Goal: Transaction & Acquisition: Purchase product/service

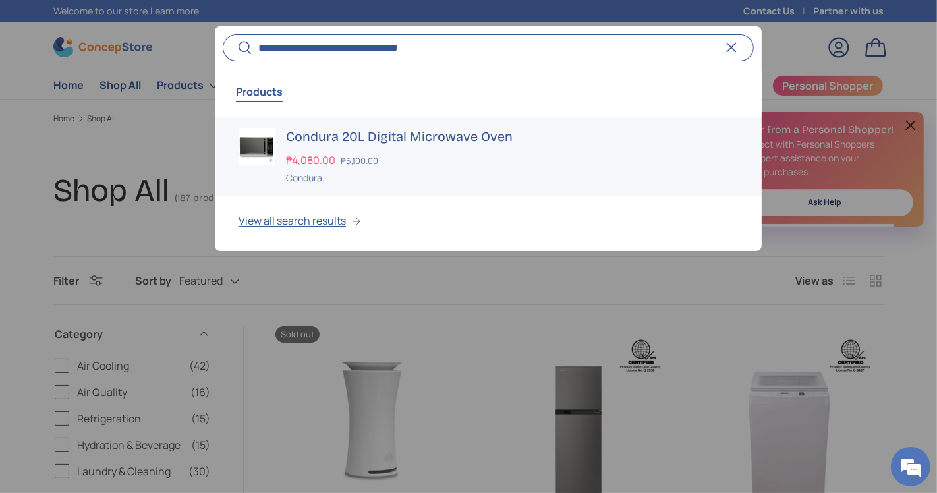
type input "**********"
click at [485, 148] on div "Condura 20L Digital Microwave Oven ₱4,080.00 ₱5,100.00 Unit price / Unavailable…" at bounding box center [512, 156] width 452 height 57
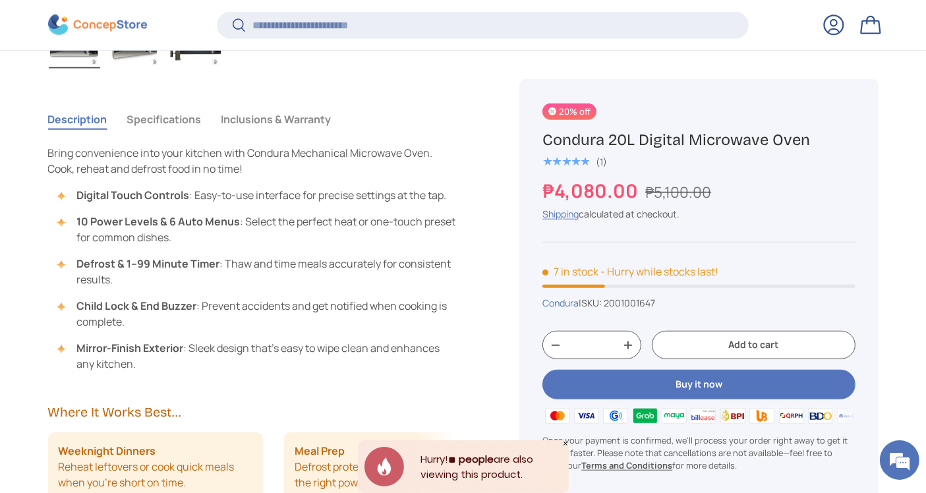
scroll to position [954, 0]
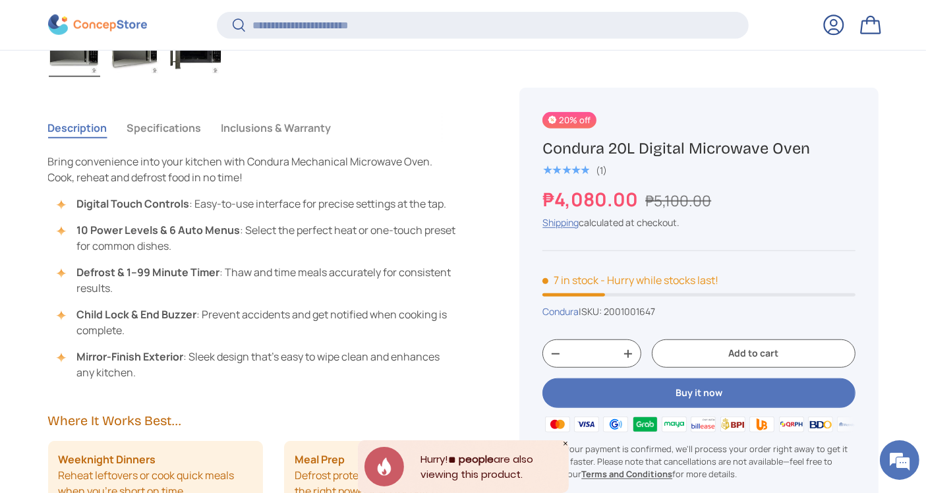
click at [186, 119] on button "Specifications" at bounding box center [164, 128] width 74 height 30
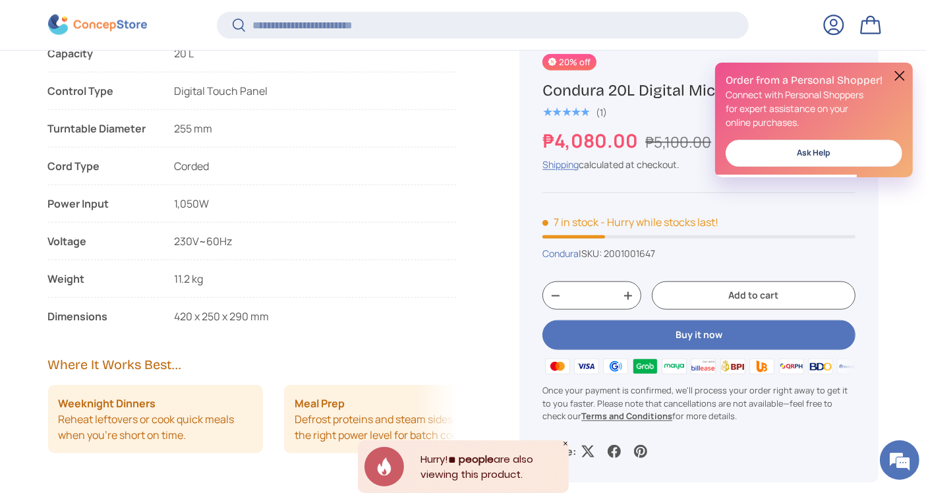
scroll to position [0, 0]
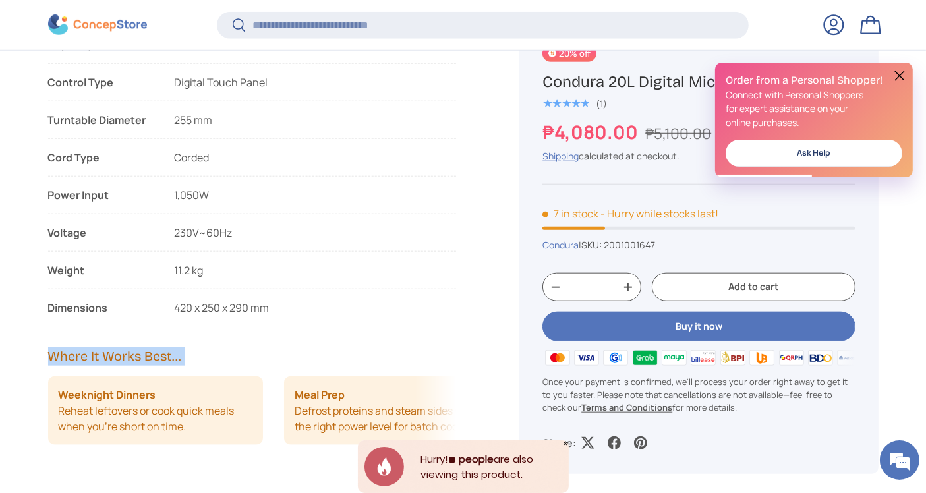
drag, startPoint x: 45, startPoint y: 305, endPoint x: 278, endPoint y: 300, distance: 232.7
click at [330, 295] on ul "Features List Easy to clean interior Elegant Mirror Finish End buzzer Child loc…" at bounding box center [252, 19] width 409 height 593
drag, startPoint x: 296, startPoint y: 304, endPoint x: 73, endPoint y: 293, distance: 223.7
click at [73, 293] on ul "Features List Easy to clean interior Elegant Mirror Finish End buzzer Child loc…" at bounding box center [252, 19] width 409 height 593
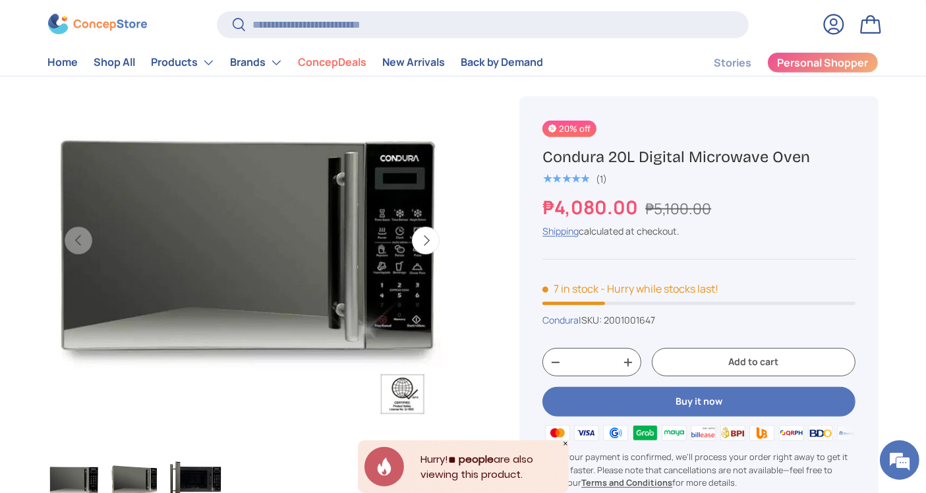
scroll to position [542, 0]
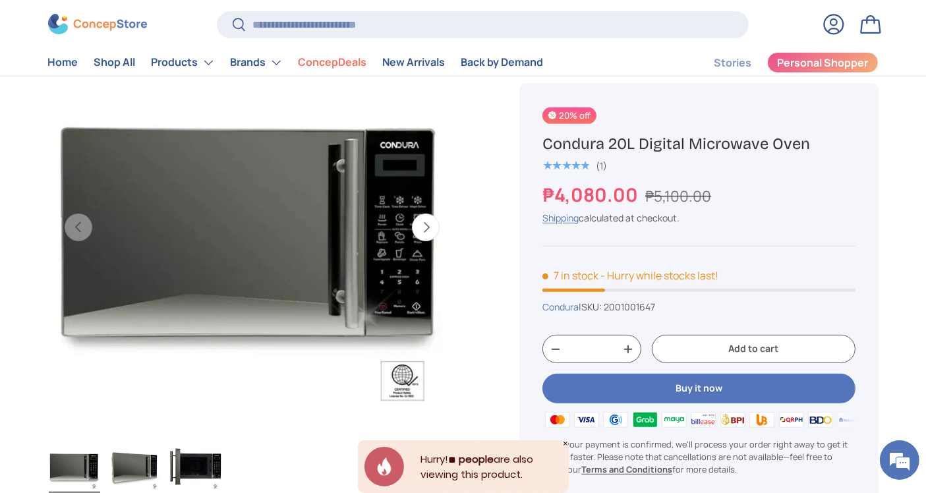
click at [203, 473] on img "Gallery Viewer" at bounding box center [195, 466] width 51 height 53
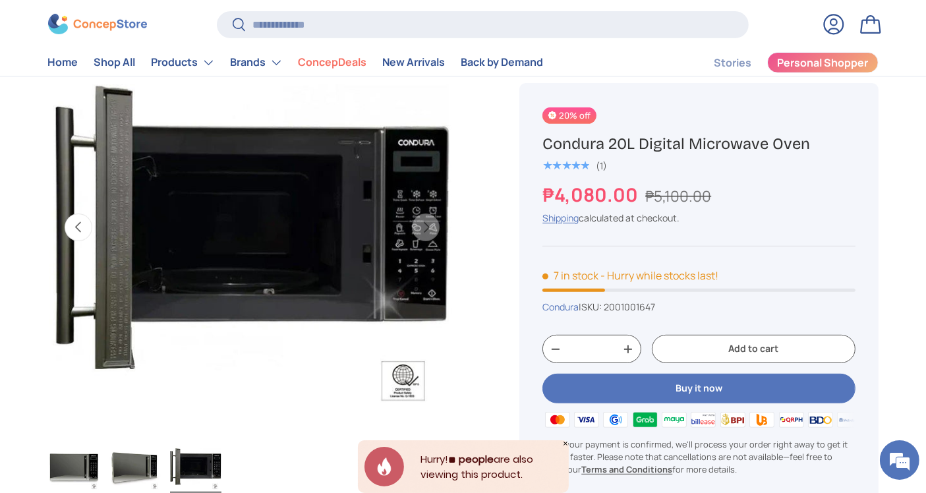
click at [146, 479] on img "Gallery Viewer" at bounding box center [134, 466] width 51 height 53
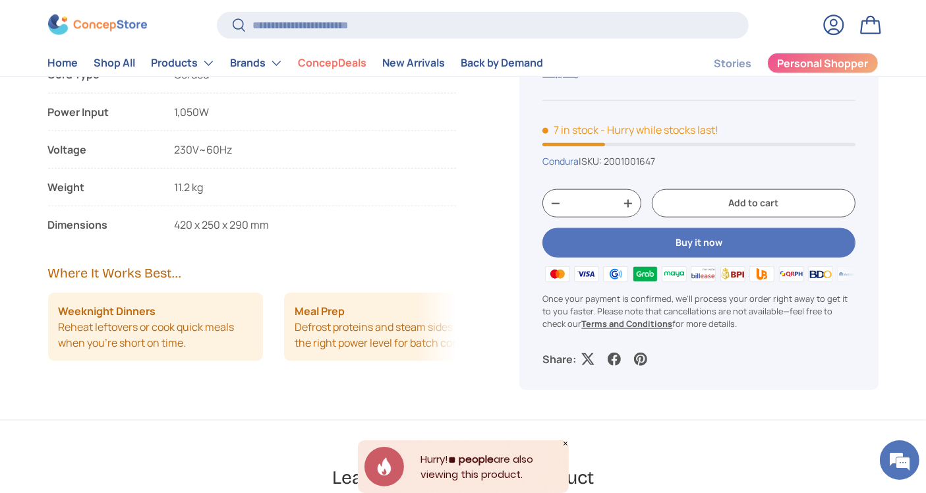
scroll to position [1474, 0]
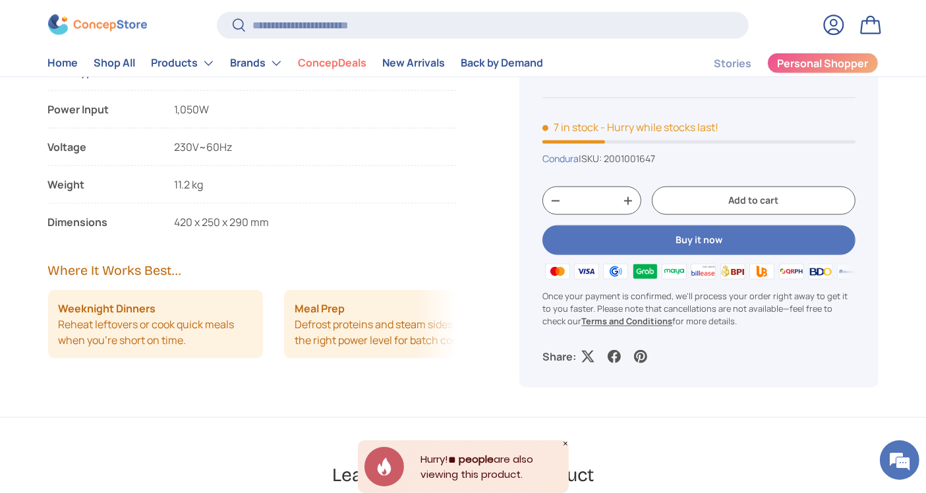
drag, startPoint x: 166, startPoint y: 216, endPoint x: 291, endPoint y: 216, distance: 124.6
click at [291, 216] on li "Dimensions 420 x 250 x 290 mm" at bounding box center [252, 222] width 409 height 16
copy span "420 x 250 x 290 mm"
